Goal: Navigation & Orientation: Find specific page/section

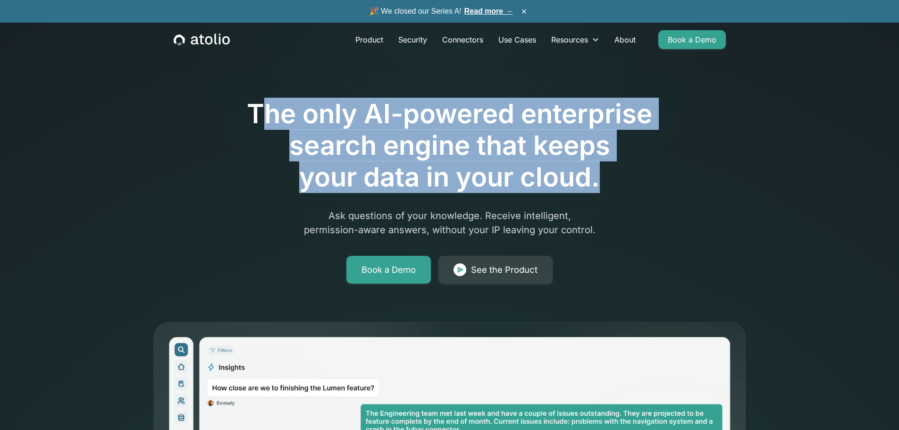
drag, startPoint x: 268, startPoint y: 115, endPoint x: 617, endPoint y: 171, distance: 353.9
click at [617, 171] on h1 "The only AI-powered enterprise search engine that keeps your data in your cloud." at bounding box center [449, 145] width 483 height 95
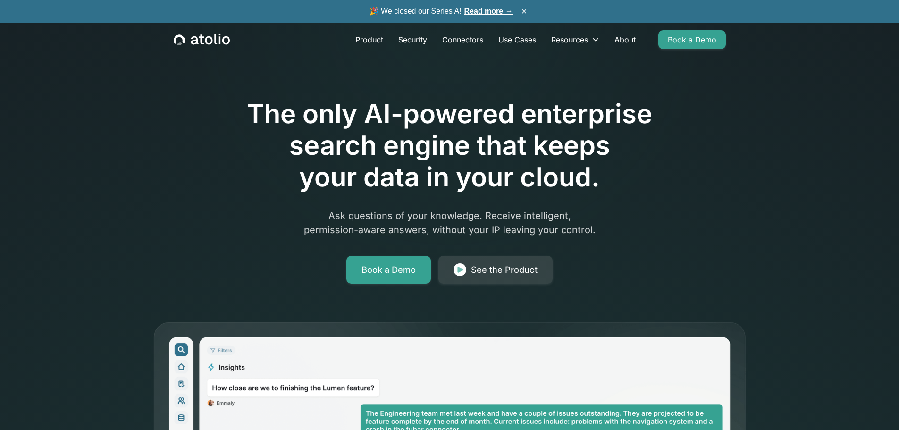
click at [616, 194] on div "The only AI-powered enterprise search engine that keeps your data in your cloud…" at bounding box center [449, 164] width 483 height 238
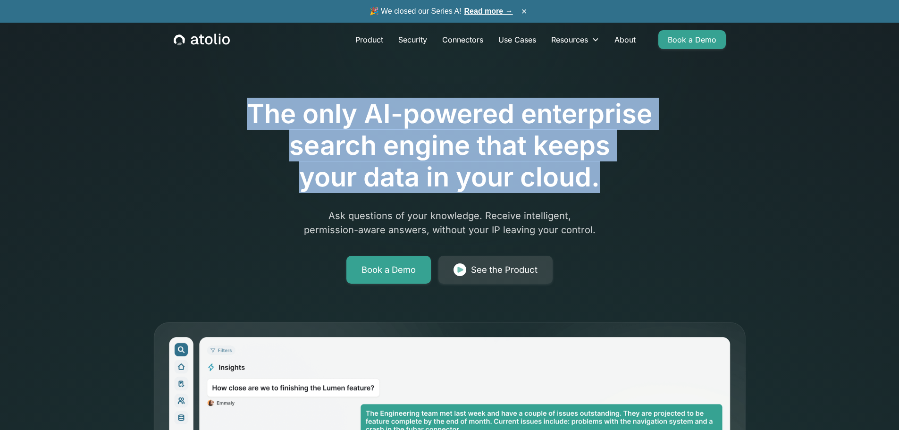
drag, startPoint x: 645, startPoint y: 184, endPoint x: 212, endPoint y: 103, distance: 440.5
click at [212, 103] on h1 "The only AI-powered enterprise search engine that keeps your data in your cloud." at bounding box center [449, 145] width 483 height 95
click at [643, 170] on h1 "The only AI-powered enterprise search engine that keeps your data in your cloud." at bounding box center [449, 145] width 483 height 95
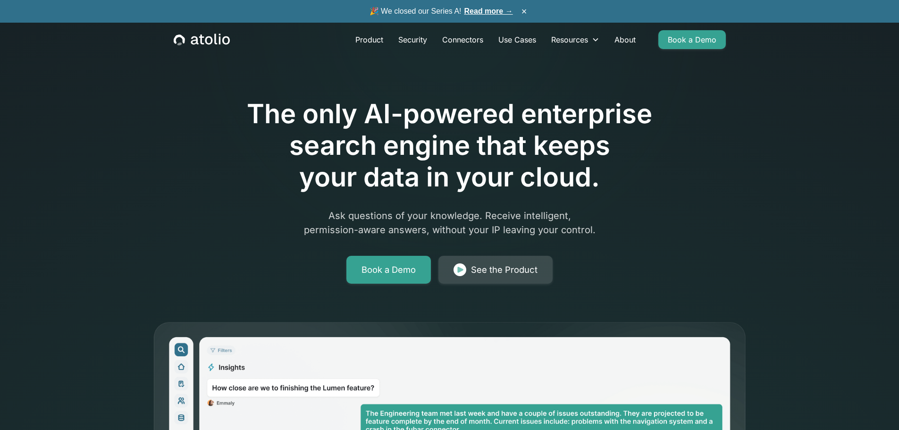
click at [517, 280] on link "See the Product" at bounding box center [496, 270] width 114 height 28
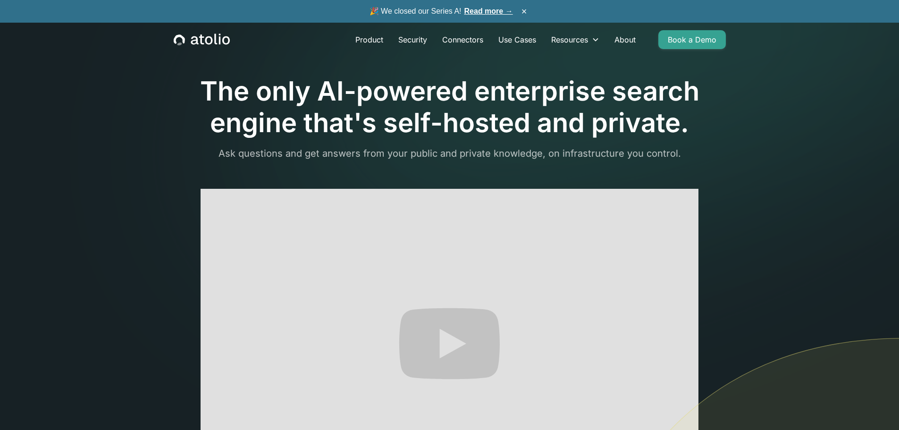
scroll to position [283, 0]
